Goal: Information Seeking & Learning: Learn about a topic

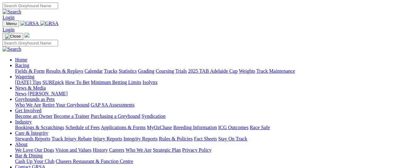
click at [35, 74] on link "Wagering" at bounding box center [24, 76] width 19 height 5
click at [29, 63] on link "Racing" at bounding box center [22, 65] width 14 height 5
click at [24, 68] on link "Fields & Form" at bounding box center [30, 70] width 30 height 5
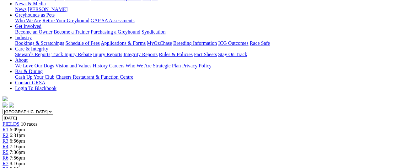
scroll to position [46, 0]
